Goal: Information Seeking & Learning: Check status

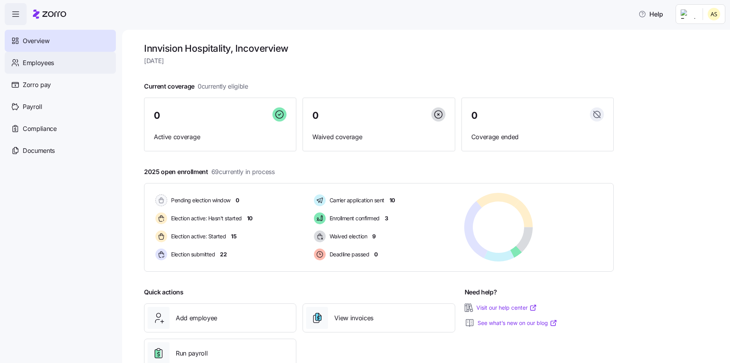
click at [50, 71] on div "Employees" at bounding box center [60, 63] width 111 height 22
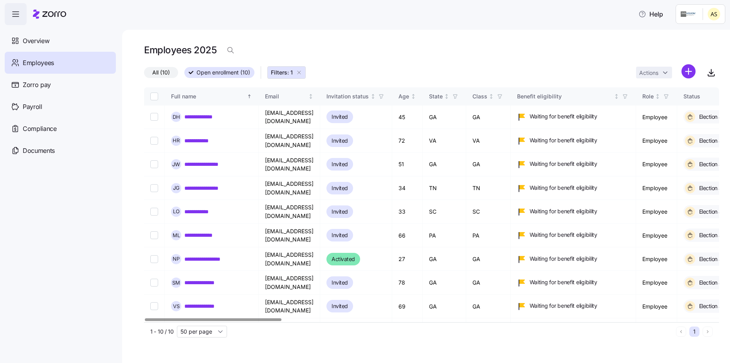
click at [288, 74] on span "Filters: 1" at bounding box center [282, 73] width 22 height 8
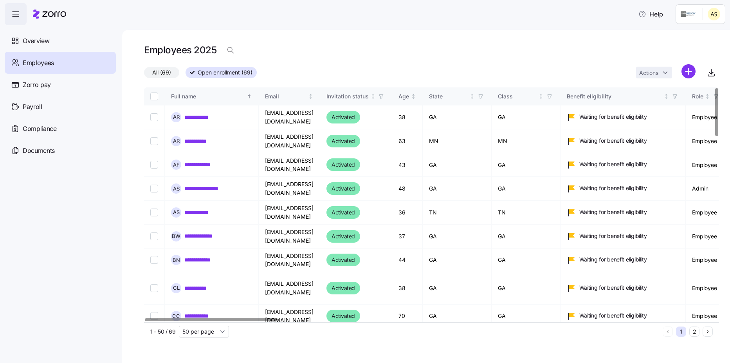
click at [320, 67] on div "All (69) Open enrollment (69) Actions" at bounding box center [431, 72] width 575 height 17
drag, startPoint x: 45, startPoint y: 42, endPoint x: 193, endPoint y: 72, distance: 151.9
click at [44, 42] on span "Overview" at bounding box center [36, 41] width 27 height 10
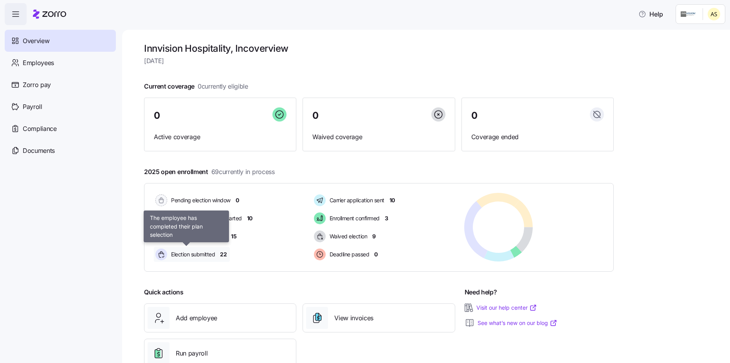
click at [200, 254] on span "Election submitted" at bounding box center [192, 254] width 46 height 8
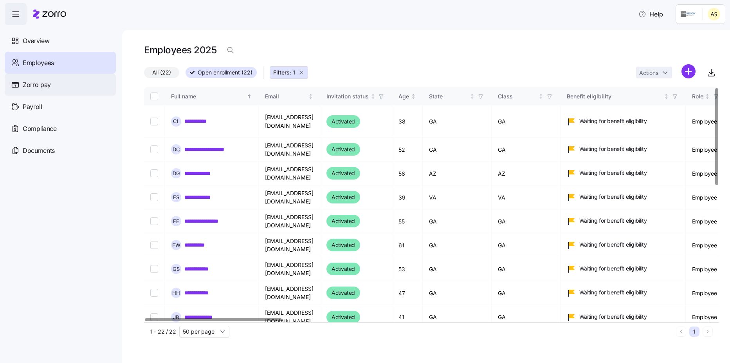
click at [40, 87] on span "Zorro pay" at bounding box center [37, 85] width 28 height 10
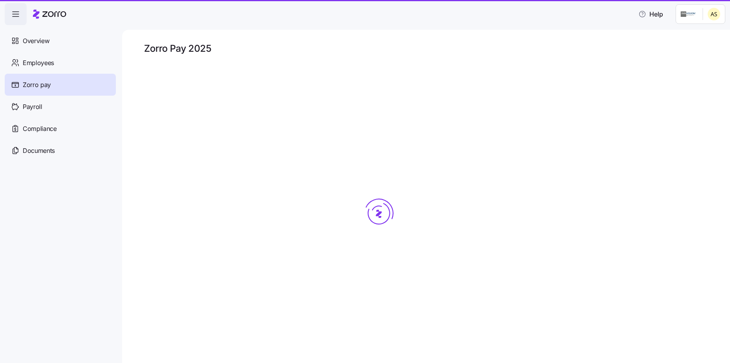
click at [47, 40] on span "Overview" at bounding box center [36, 41] width 27 height 10
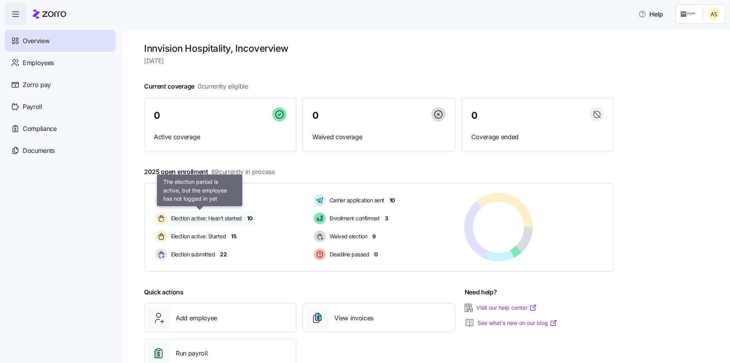
click at [225, 220] on span "Election active: Hasn't started" at bounding box center [205, 218] width 73 height 8
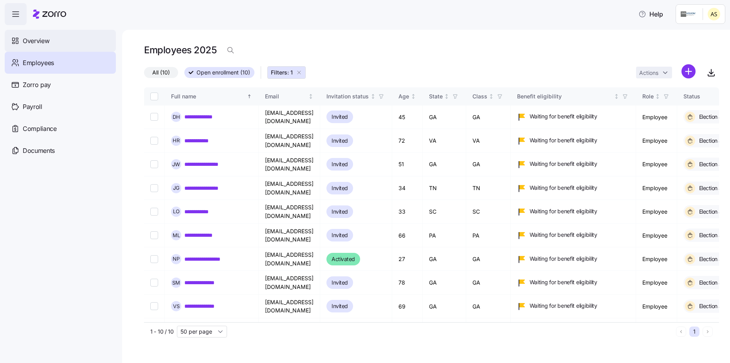
click at [45, 46] on div "Overview" at bounding box center [60, 41] width 111 height 22
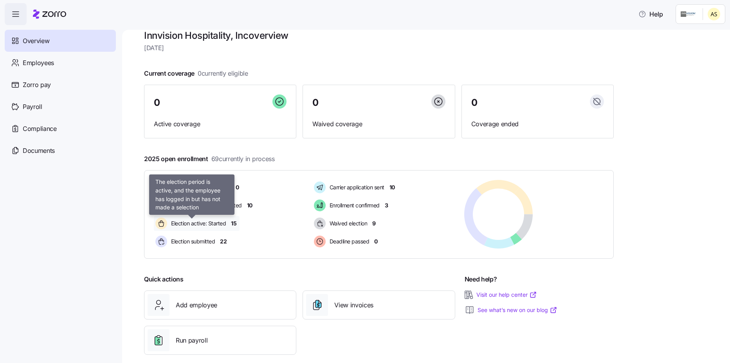
scroll to position [23, 0]
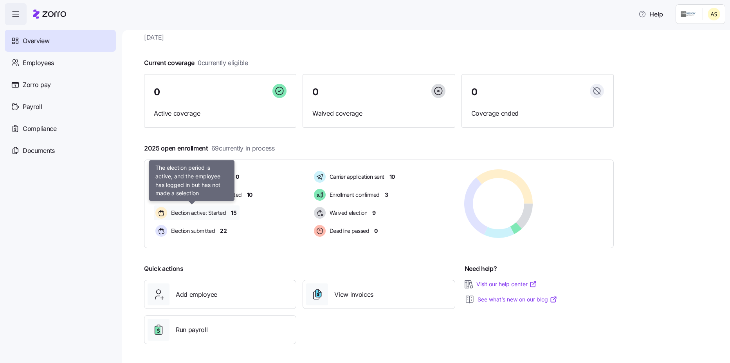
click at [204, 211] on span "Election active: Started" at bounding box center [197, 213] width 57 height 8
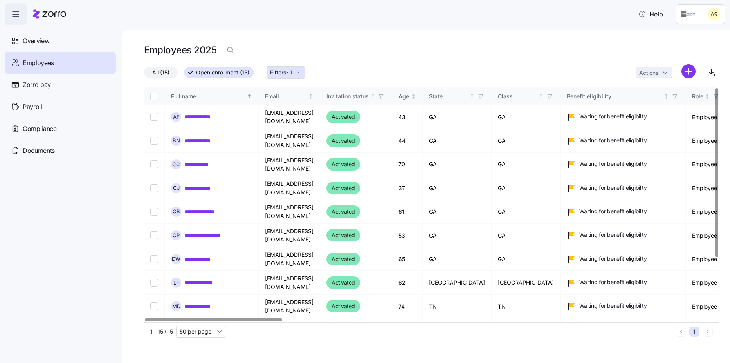
click at [38, 61] on span "Employees" at bounding box center [38, 63] width 31 height 10
click at [38, 37] on span "Overview" at bounding box center [36, 41] width 27 height 10
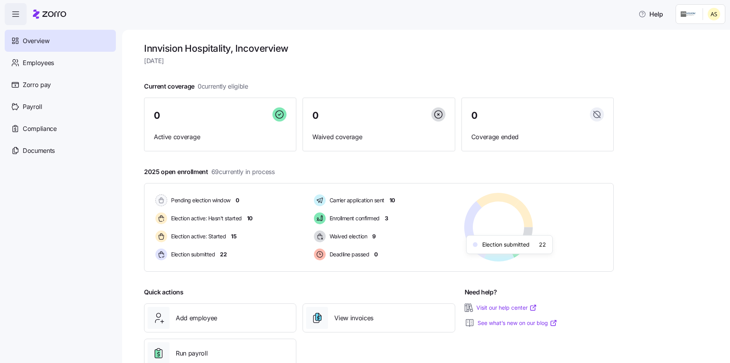
scroll to position [23, 0]
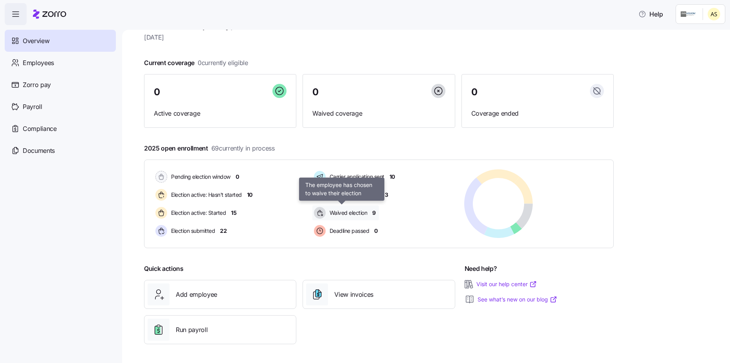
click at [343, 211] on span "Waived election" at bounding box center [347, 213] width 40 height 8
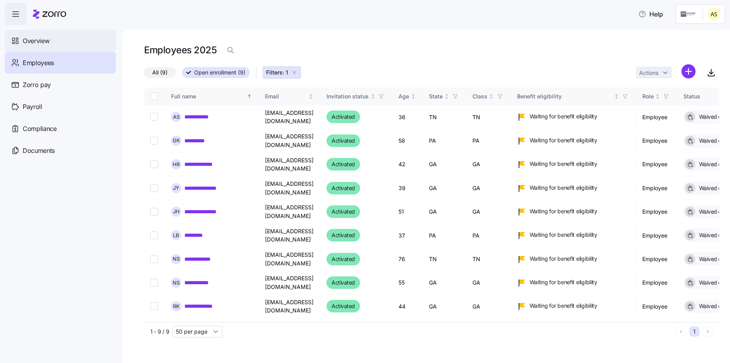
click at [33, 44] on span "Overview" at bounding box center [36, 41] width 27 height 10
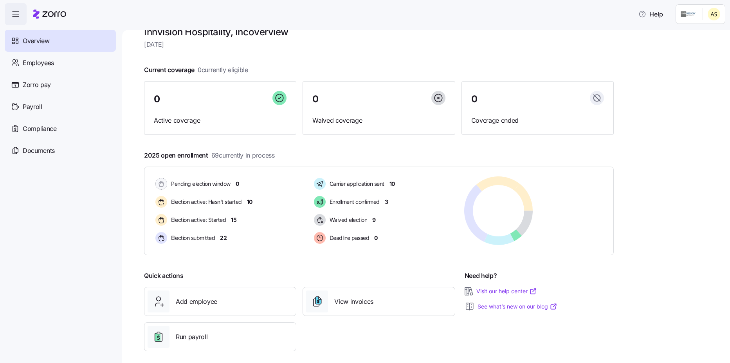
scroll to position [23, 0]
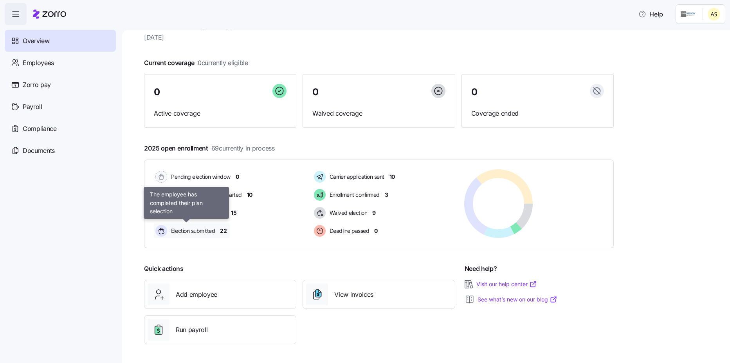
click at [211, 233] on span "Election submitted" at bounding box center [192, 231] width 46 height 8
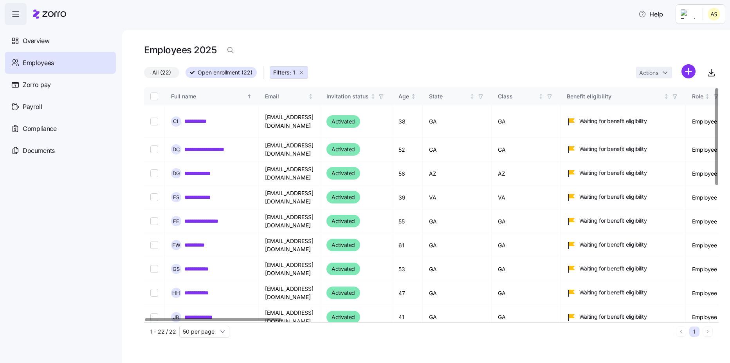
drag, startPoint x: 195, startPoint y: 97, endPoint x: 223, endPoint y: 116, distance: 33.7
click at [195, 97] on div "Full name" at bounding box center [208, 96] width 74 height 9
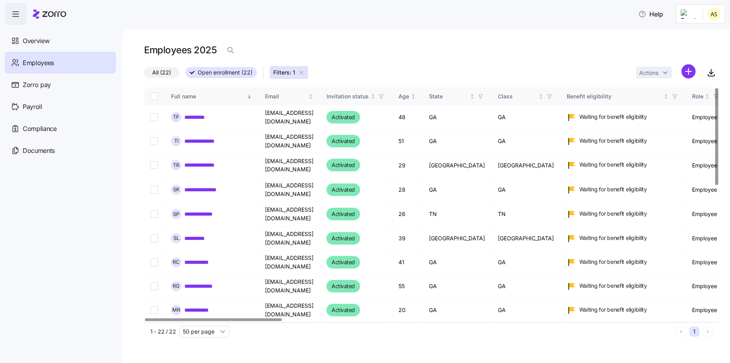
click at [197, 99] on div "Full name" at bounding box center [208, 96] width 74 height 9
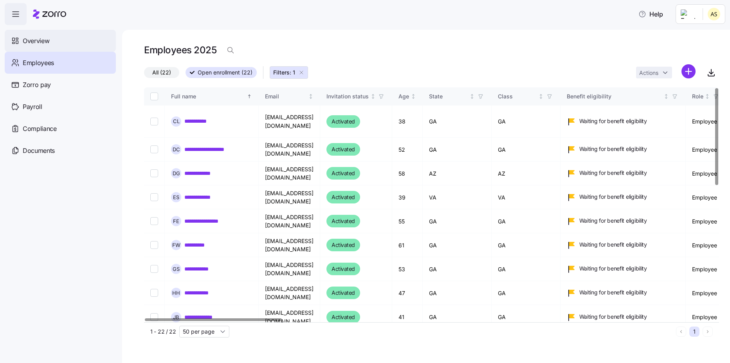
click at [14, 42] on icon at bounding box center [14, 43] width 2 height 2
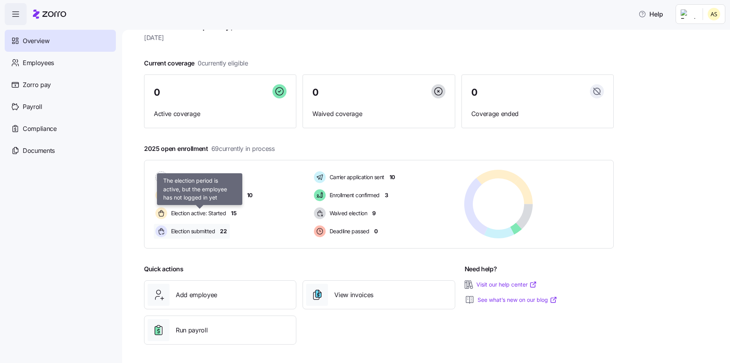
scroll to position [23, 0]
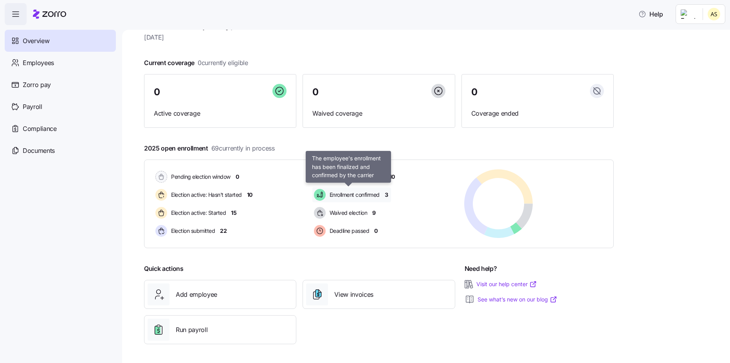
click at [373, 198] on span "Enrollment confirmed" at bounding box center [353, 195] width 52 height 8
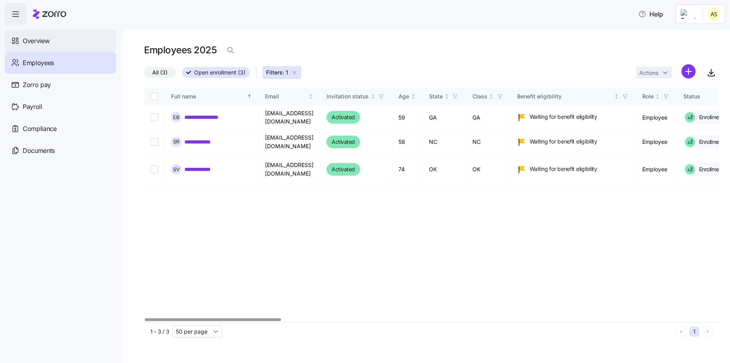
click at [35, 42] on span "Overview" at bounding box center [36, 41] width 27 height 10
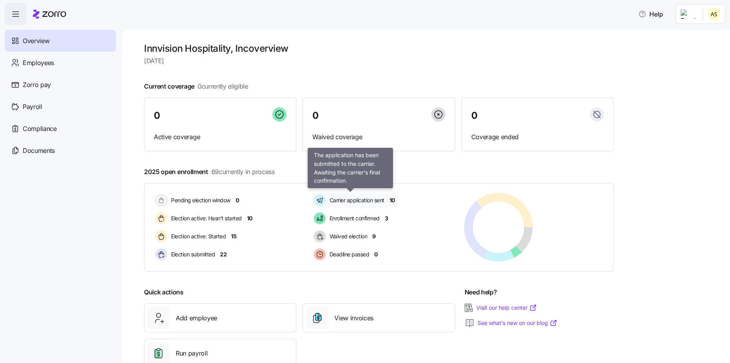
click at [367, 200] on span "Carrier application sent" at bounding box center [355, 200] width 57 height 8
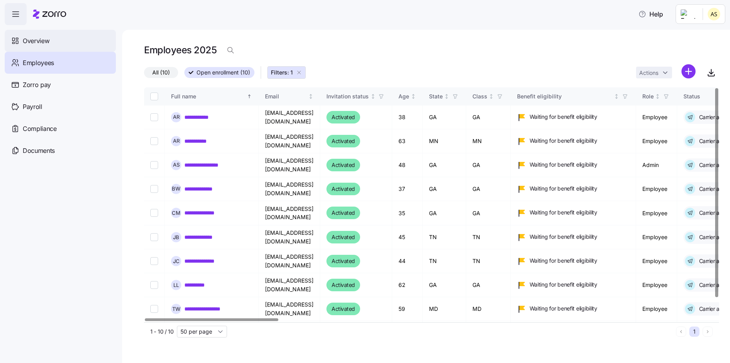
click at [33, 48] on div "Overview" at bounding box center [60, 41] width 111 height 22
